Goal: Transaction & Acquisition: Purchase product/service

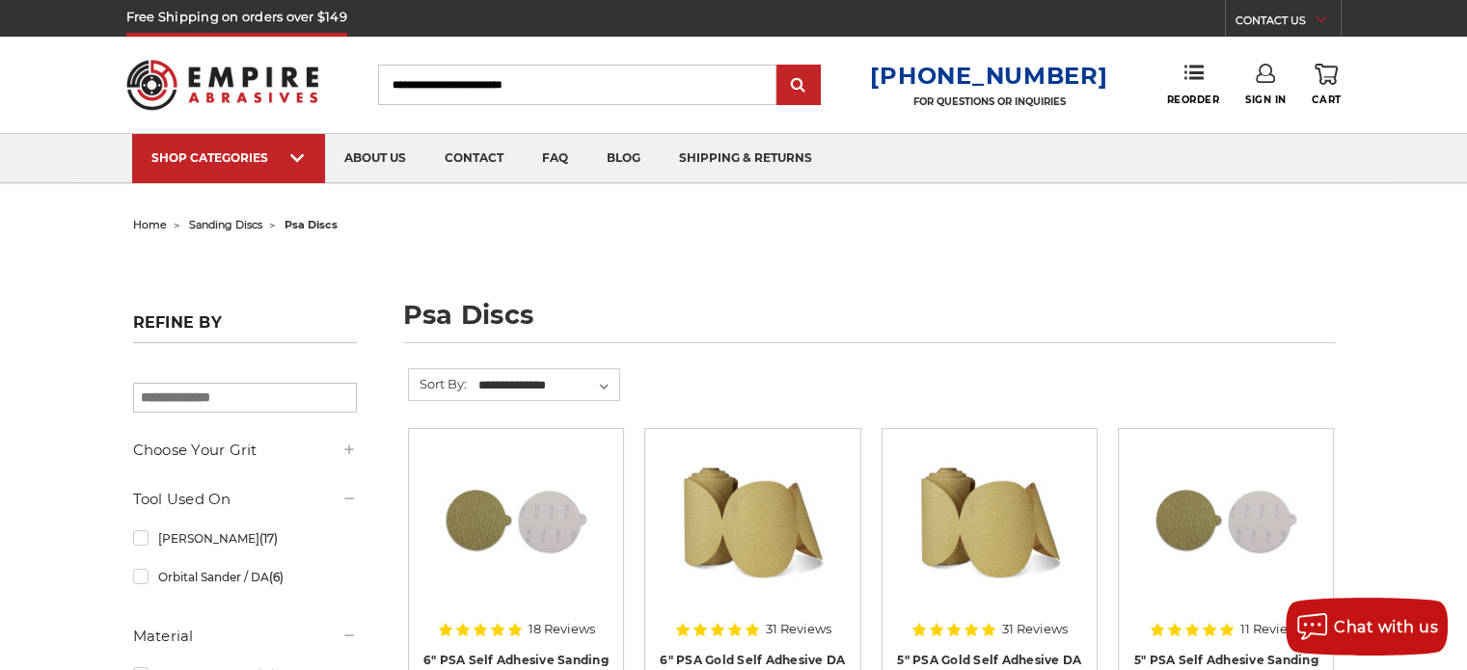
click at [455, 82] on input "Search" at bounding box center [577, 85] width 398 height 41
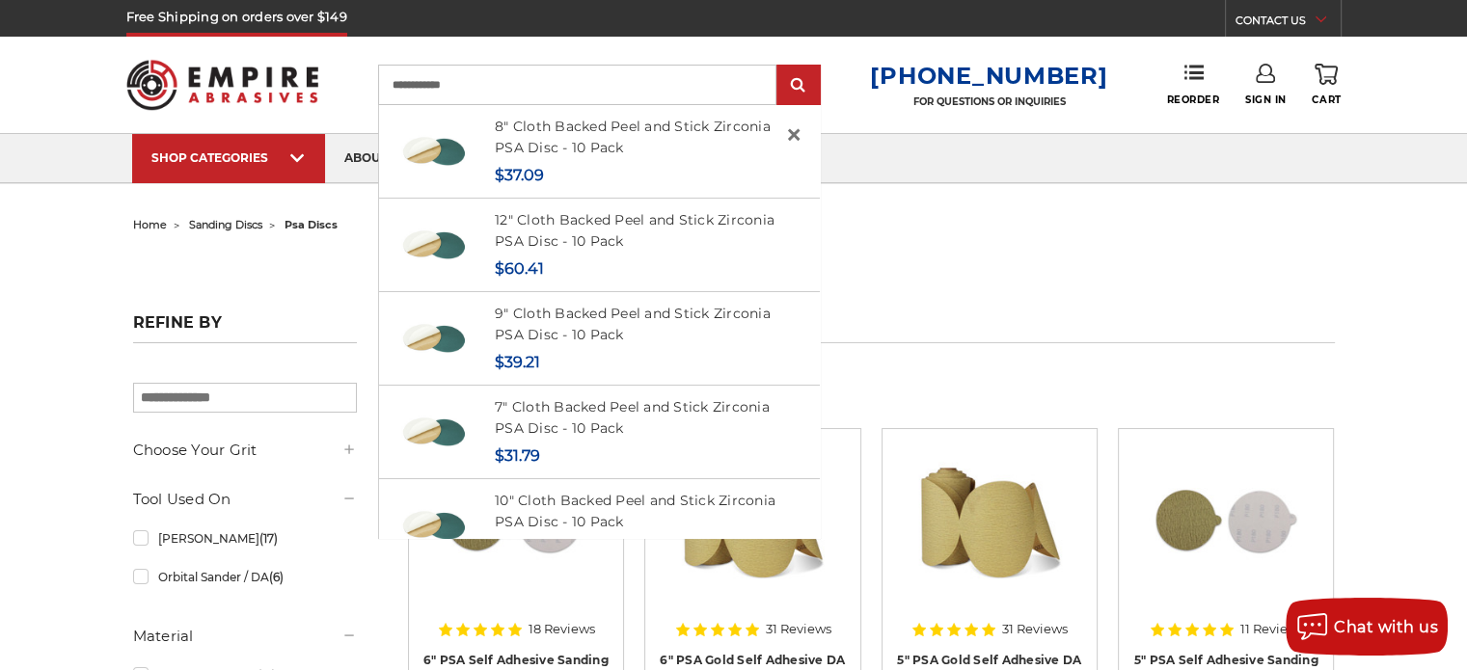
type input "**********"
click at [779, 67] on input "submit" at bounding box center [798, 86] width 39 height 39
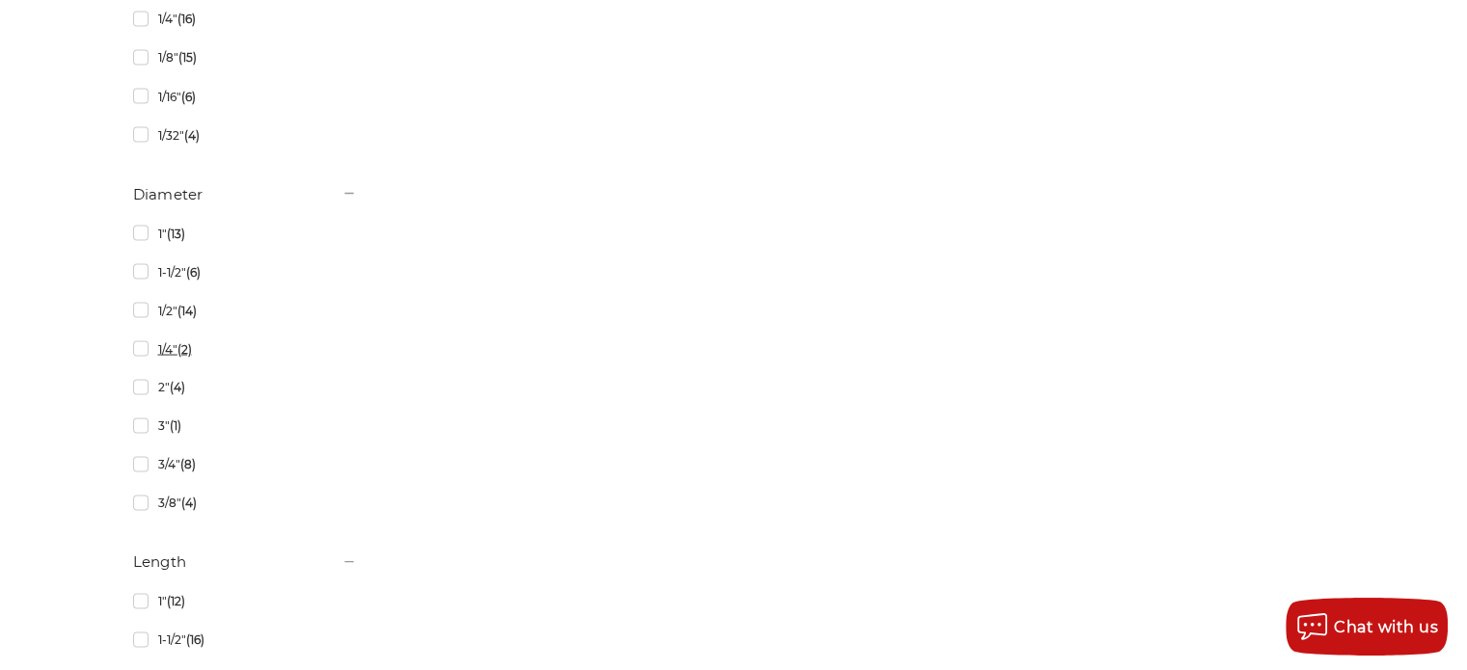
scroll to position [3665, 0]
